Goal: Find specific page/section: Find specific page/section

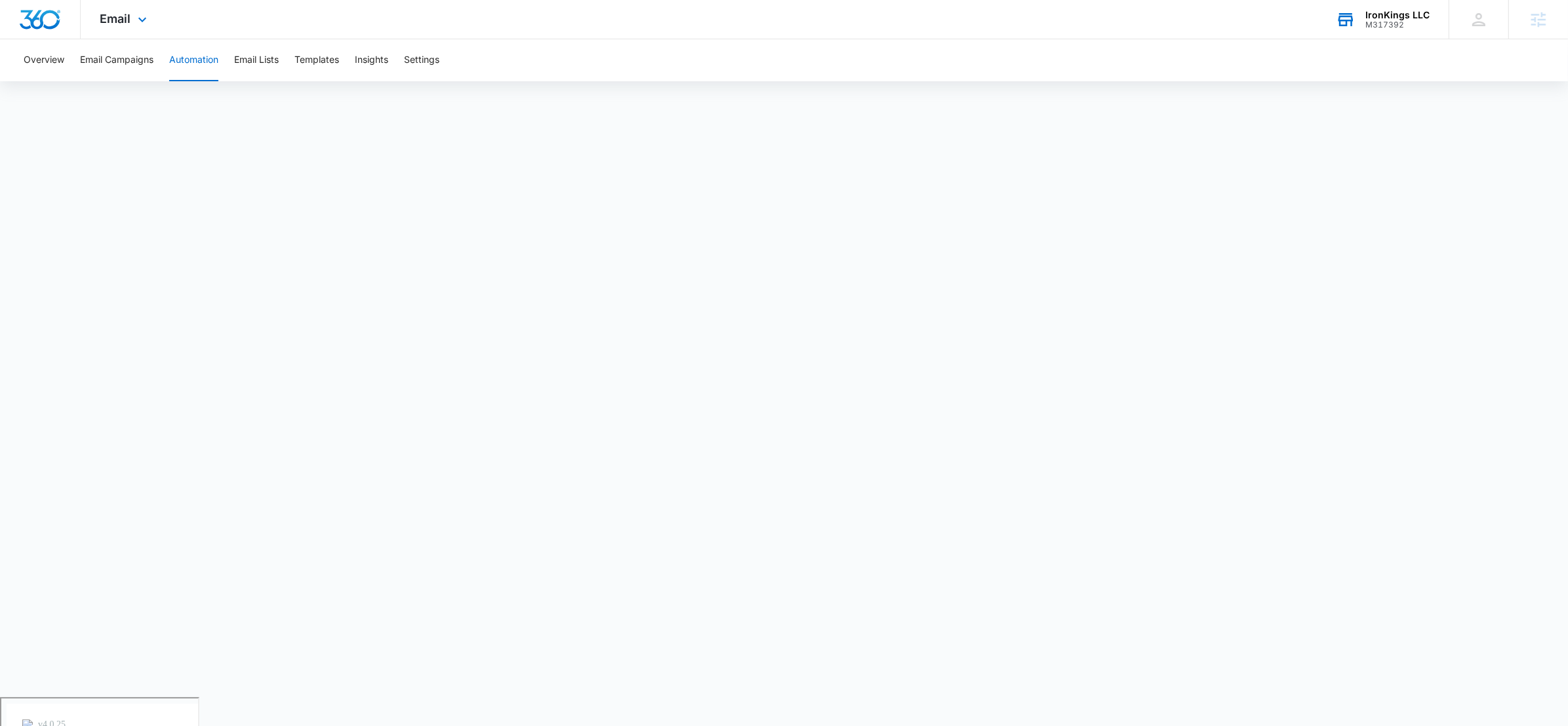
click at [1371, 24] on div "M317392" at bounding box center [1397, 25] width 64 height 9
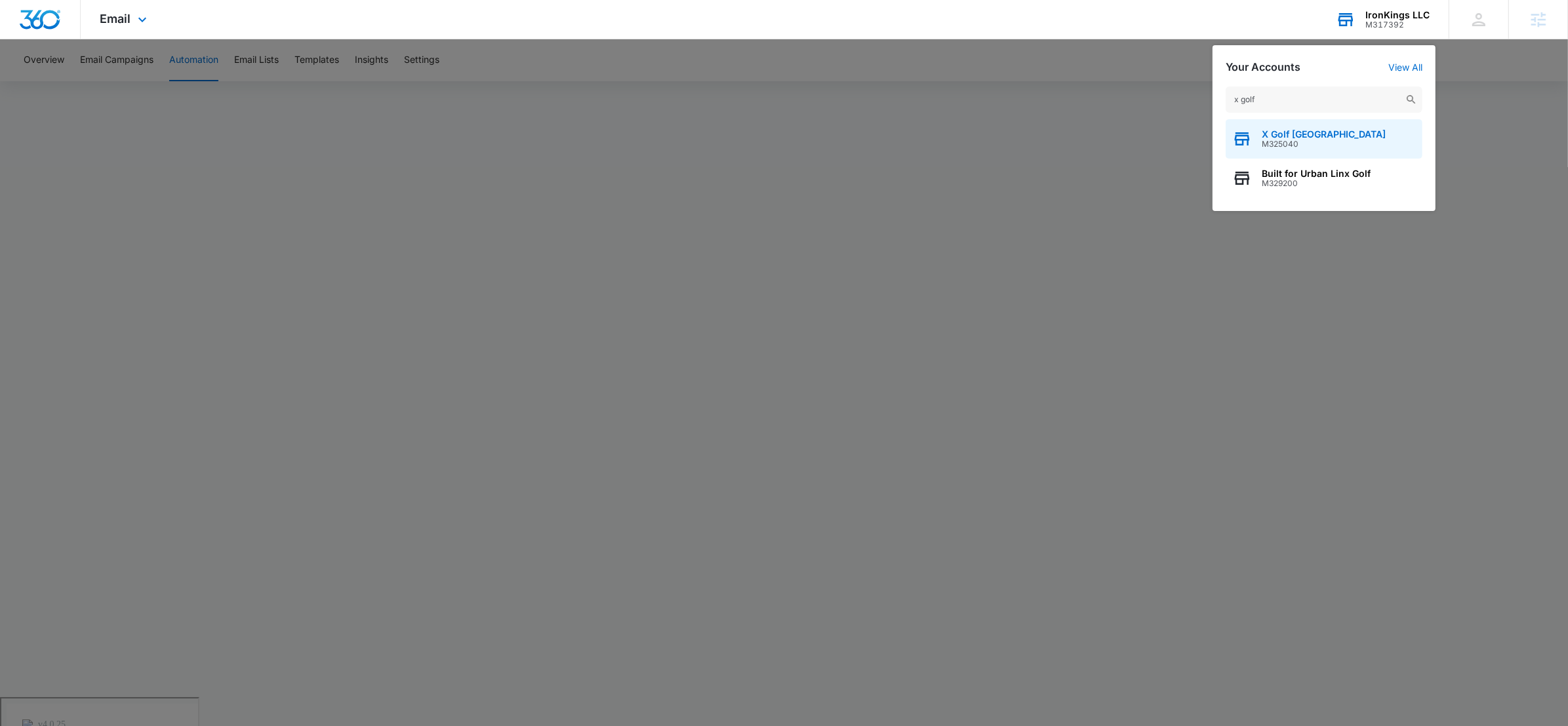
type input "x golf"
click at [1319, 132] on span "X Golf [GEOGRAPHIC_DATA]" at bounding box center [1323, 134] width 124 height 10
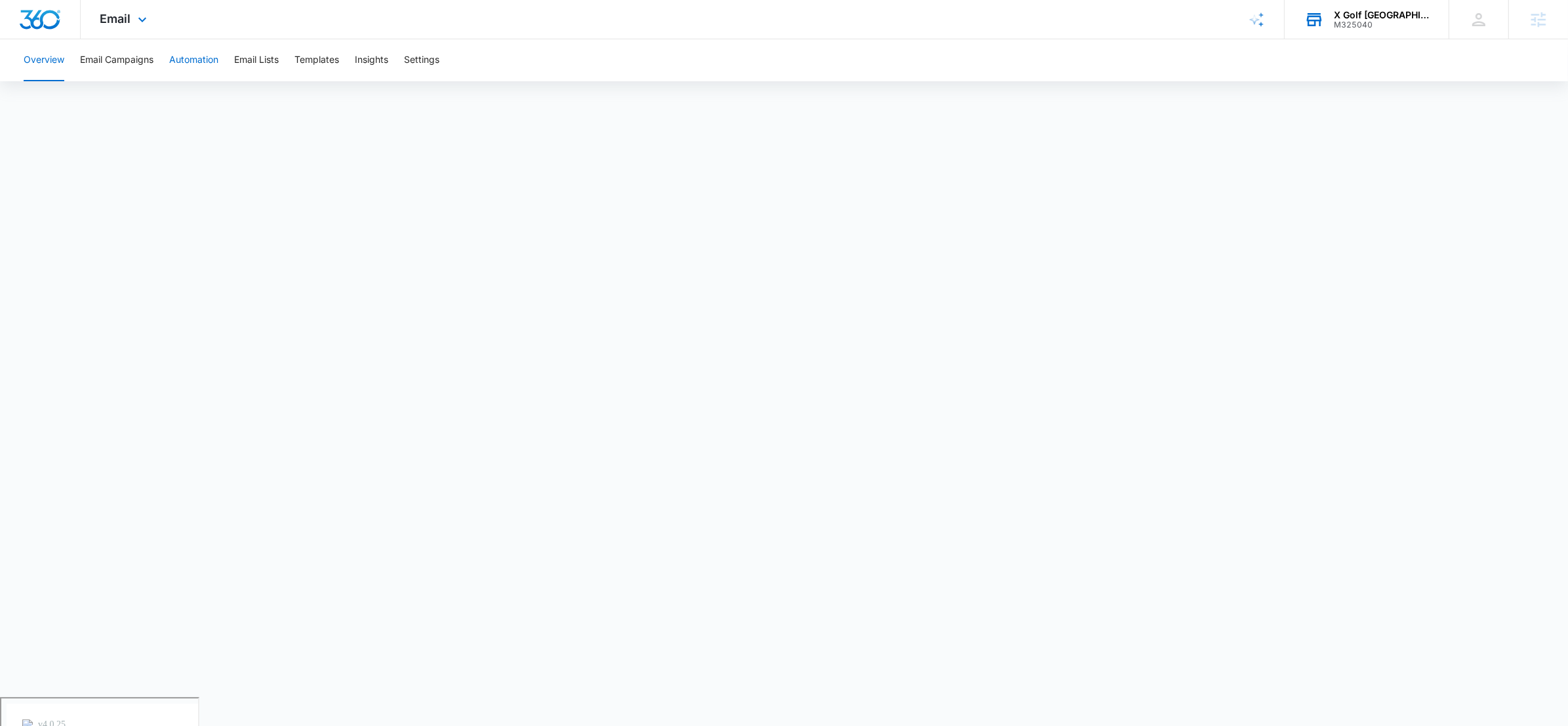
click at [187, 59] on button "Automation" at bounding box center [194, 60] width 49 height 42
click at [101, 17] on span "Email" at bounding box center [116, 18] width 31 height 14
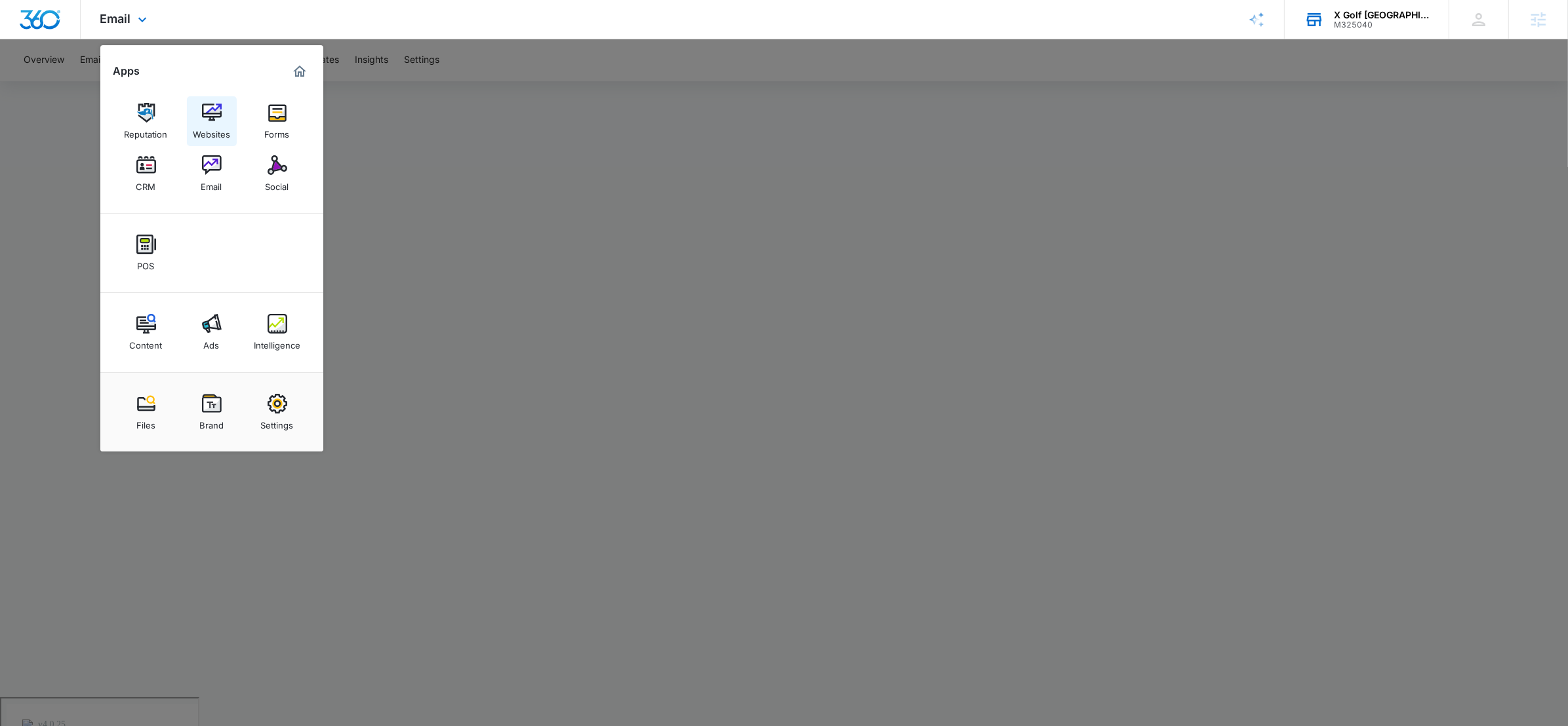
click at [211, 114] on img at bounding box center [211, 112] width 20 height 20
